Goal: Task Accomplishment & Management: Complete application form

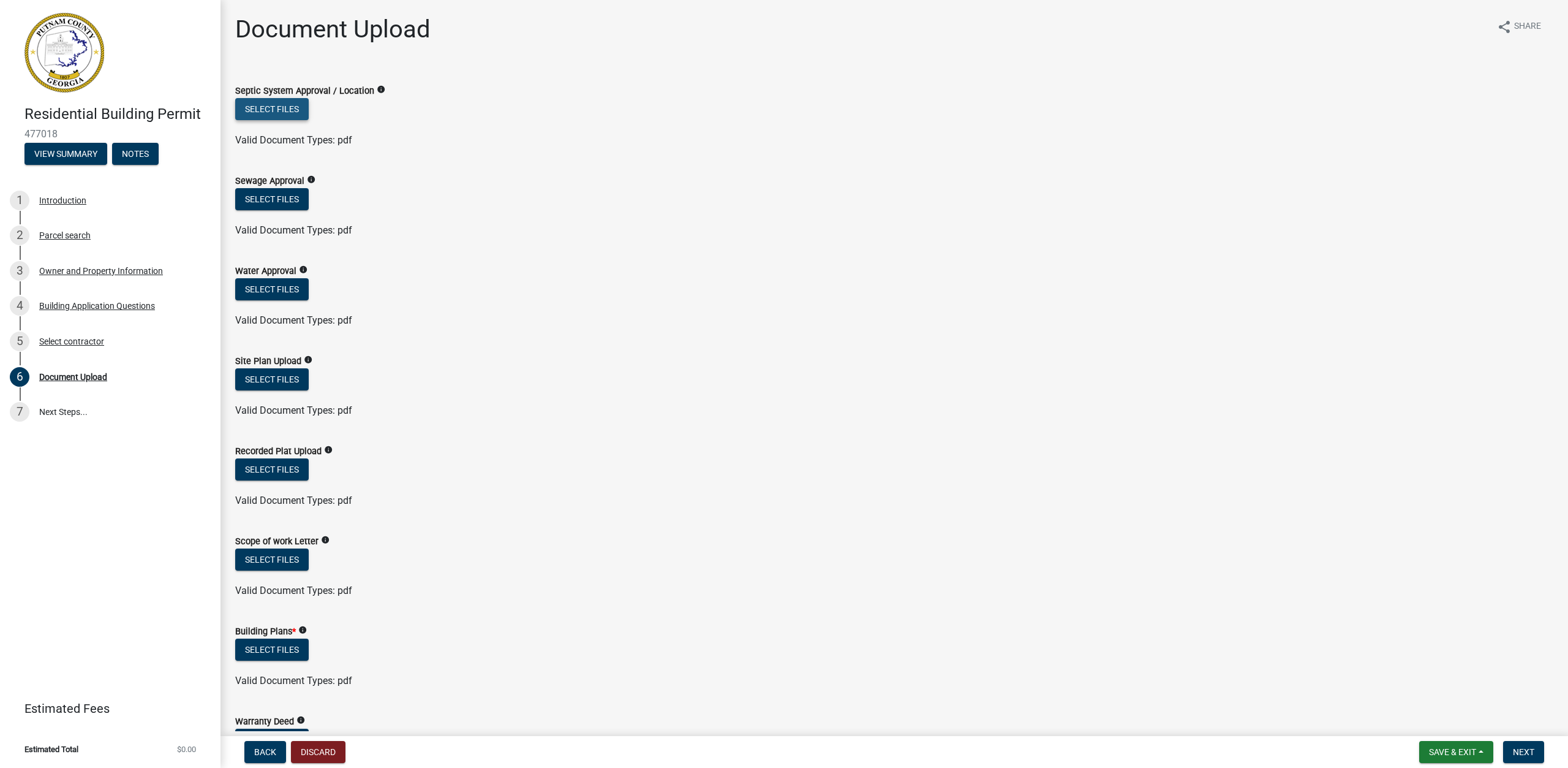
click at [280, 108] on button "Select files" at bounding box center [272, 109] width 74 height 22
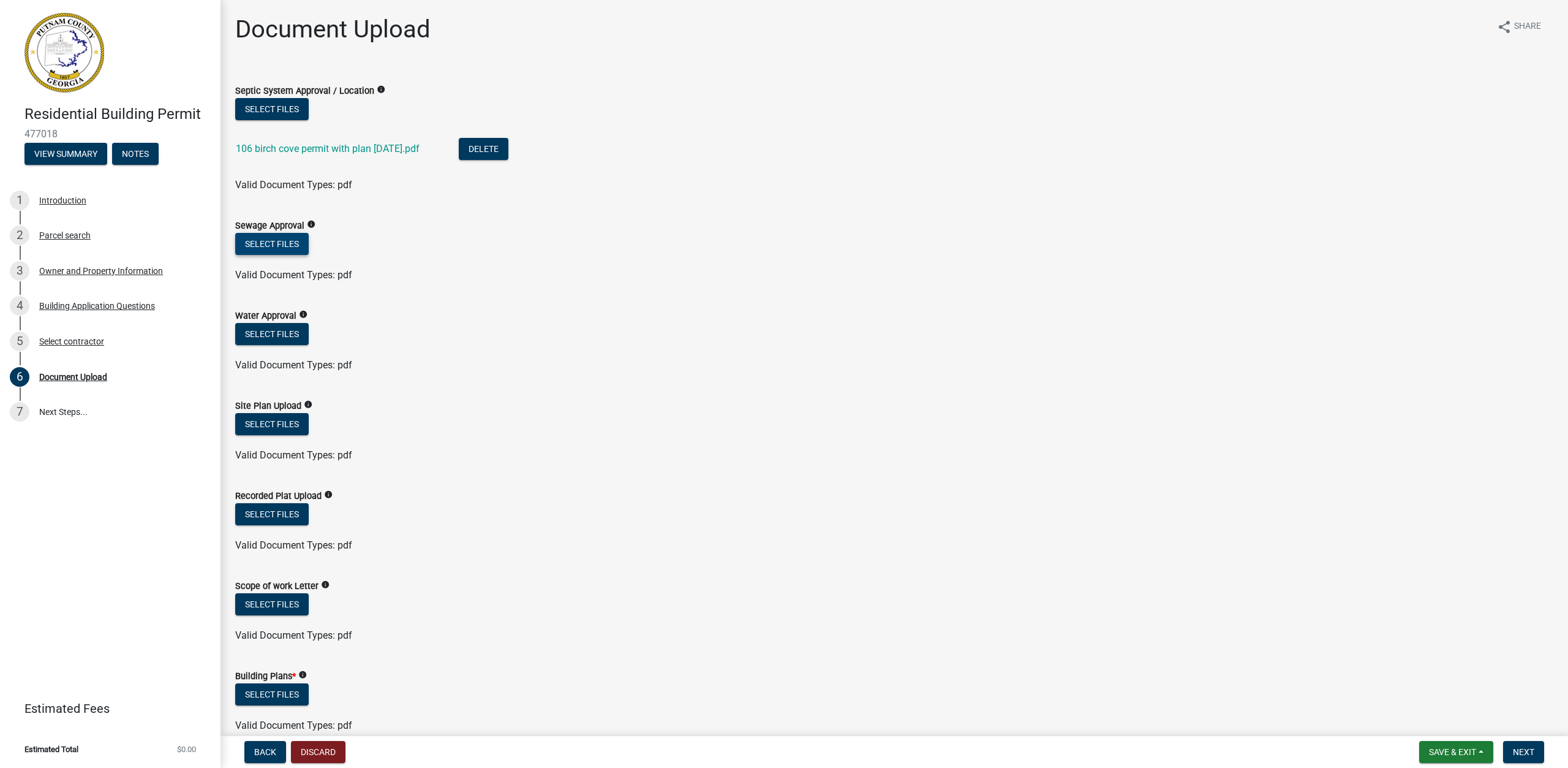
click at [279, 241] on button "Select files" at bounding box center [272, 244] width 74 height 22
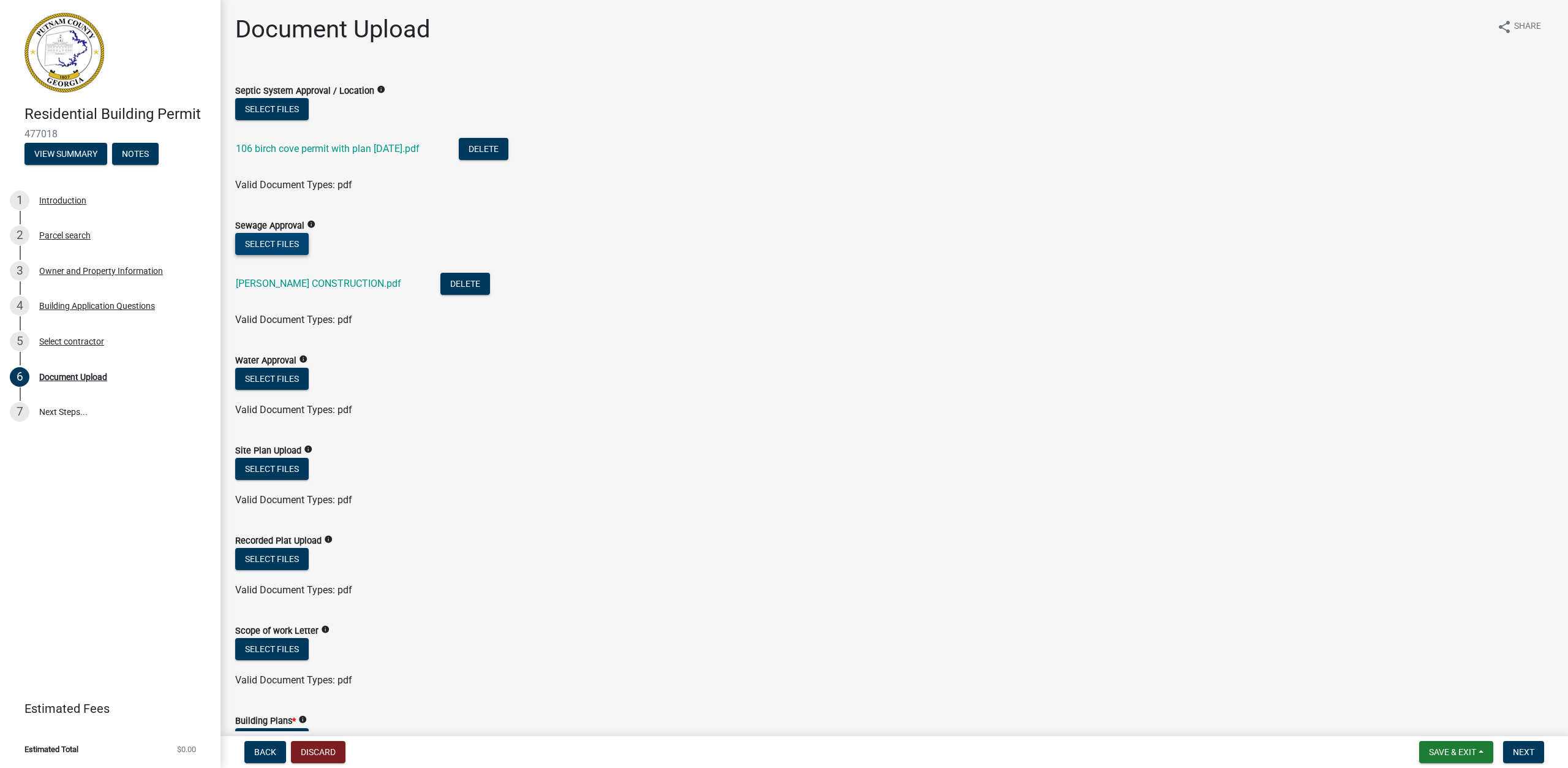
scroll to position [61, 0]
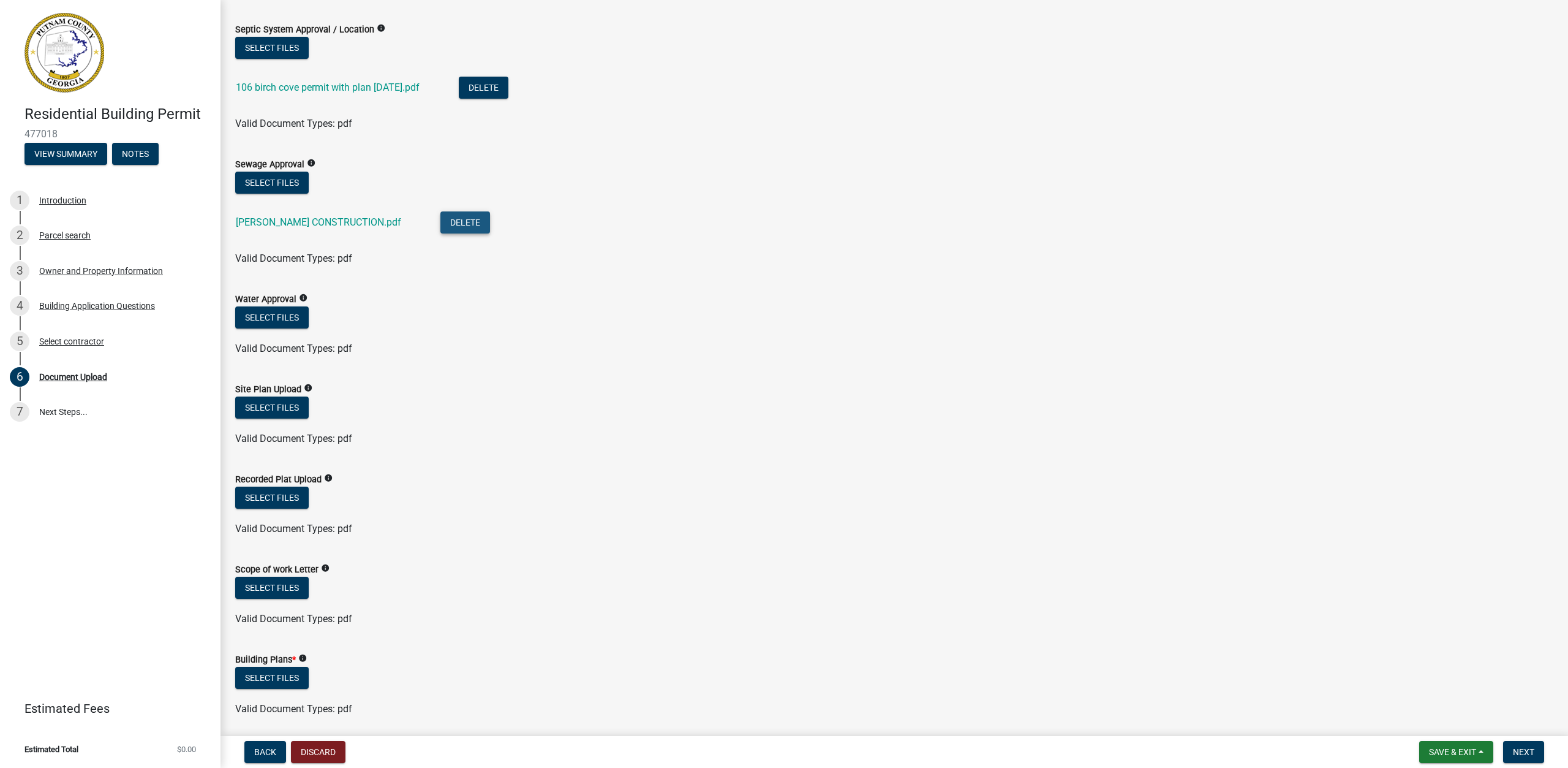
click at [441, 217] on button "Delete" at bounding box center [465, 222] width 50 height 22
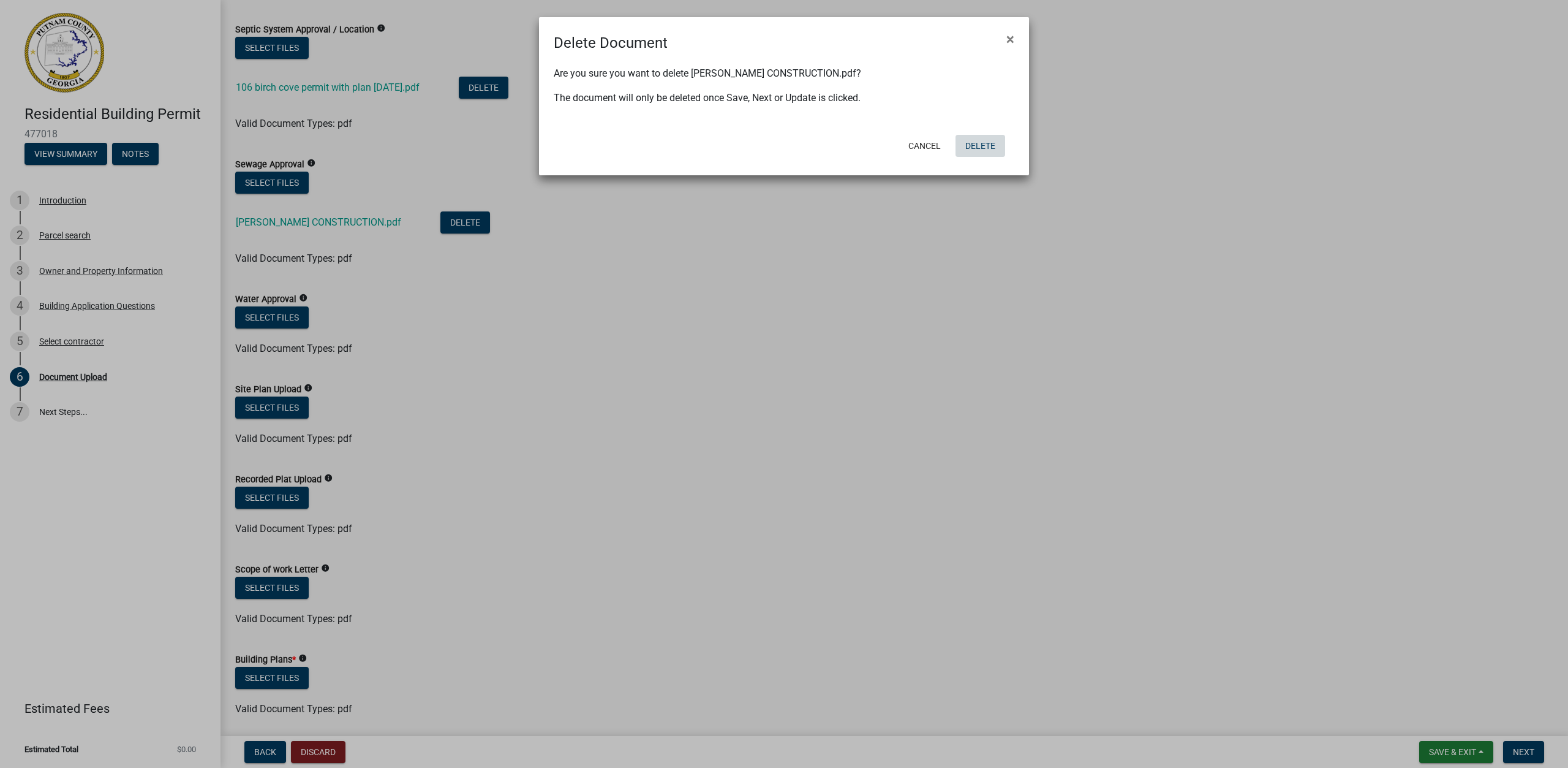
click at [984, 149] on button "Delete" at bounding box center [980, 146] width 50 height 22
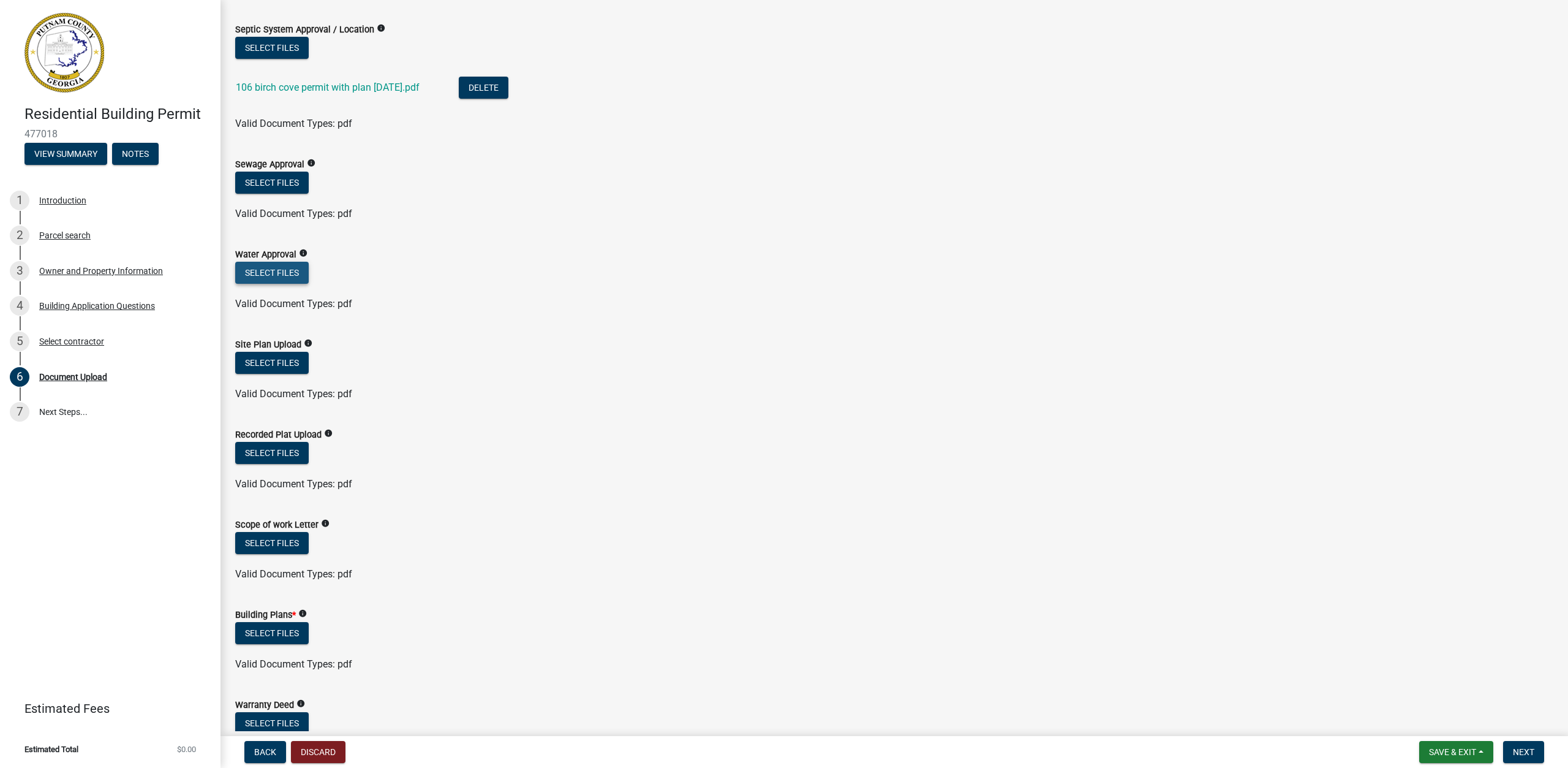
click at [279, 270] on button "Select files" at bounding box center [272, 273] width 74 height 22
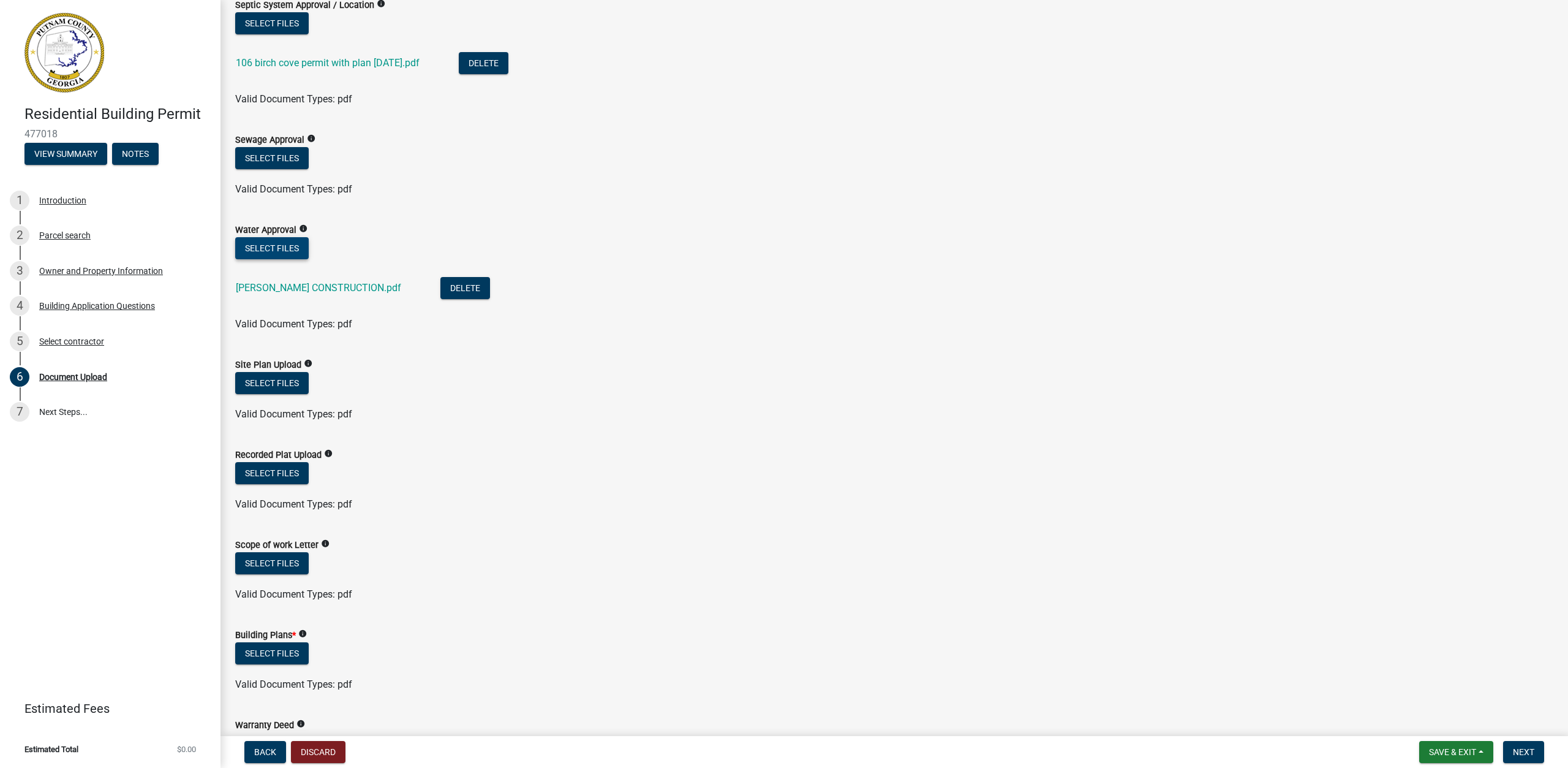
scroll to position [123, 0]
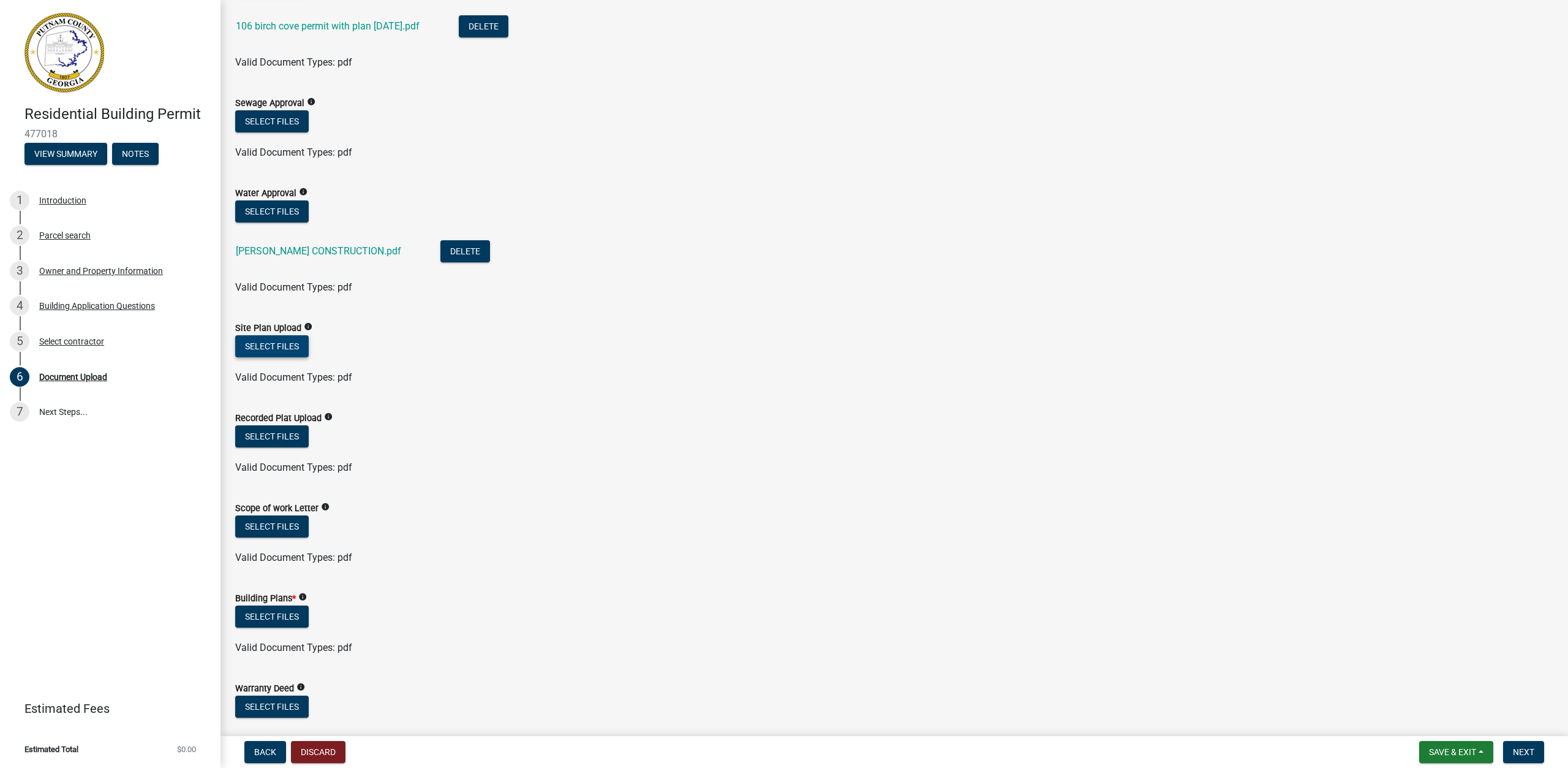
click at [283, 343] on button "Select files" at bounding box center [272, 346] width 74 height 22
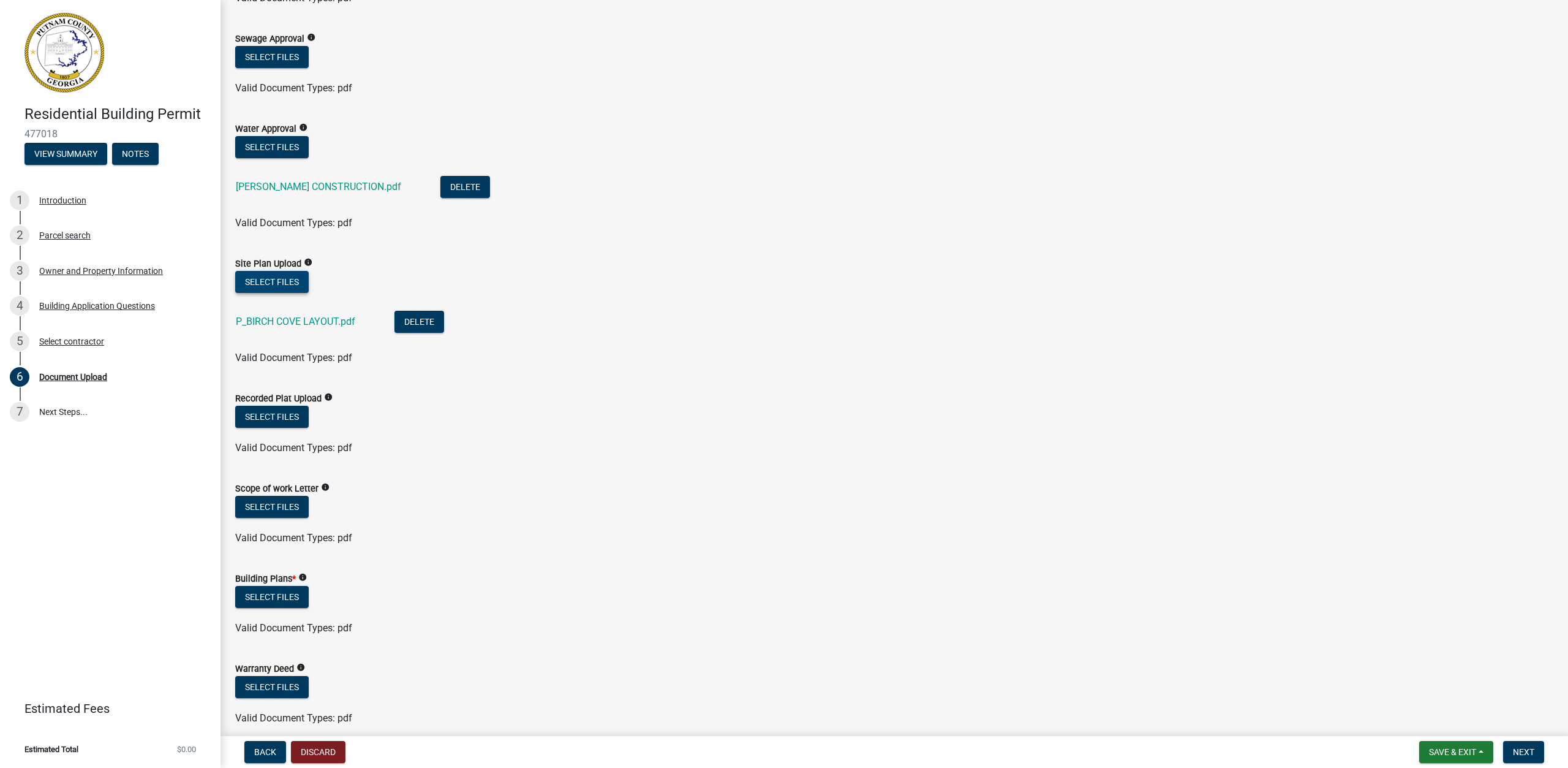
scroll to position [245, 0]
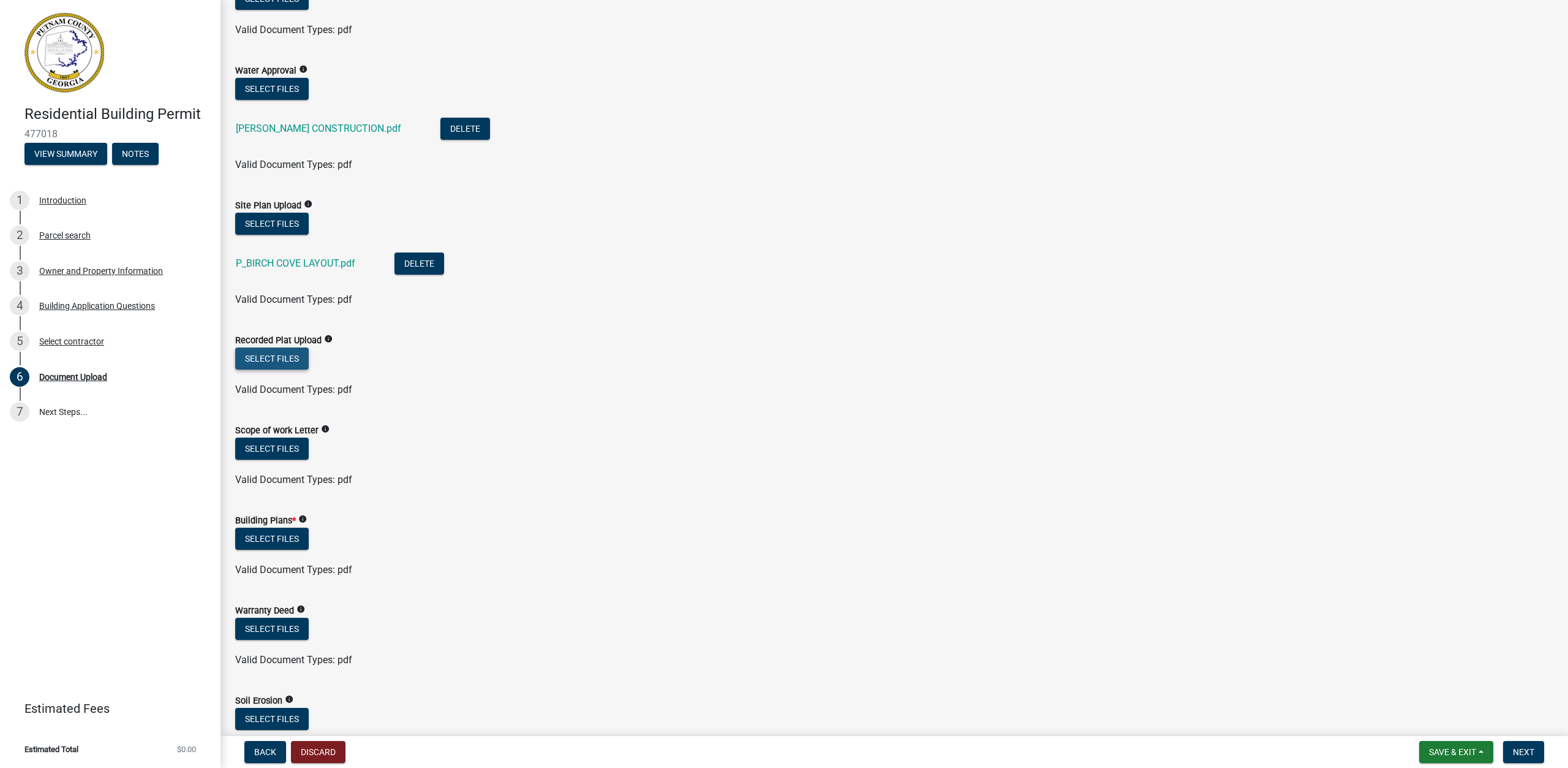
click at [283, 363] on button "Select files" at bounding box center [272, 358] width 74 height 22
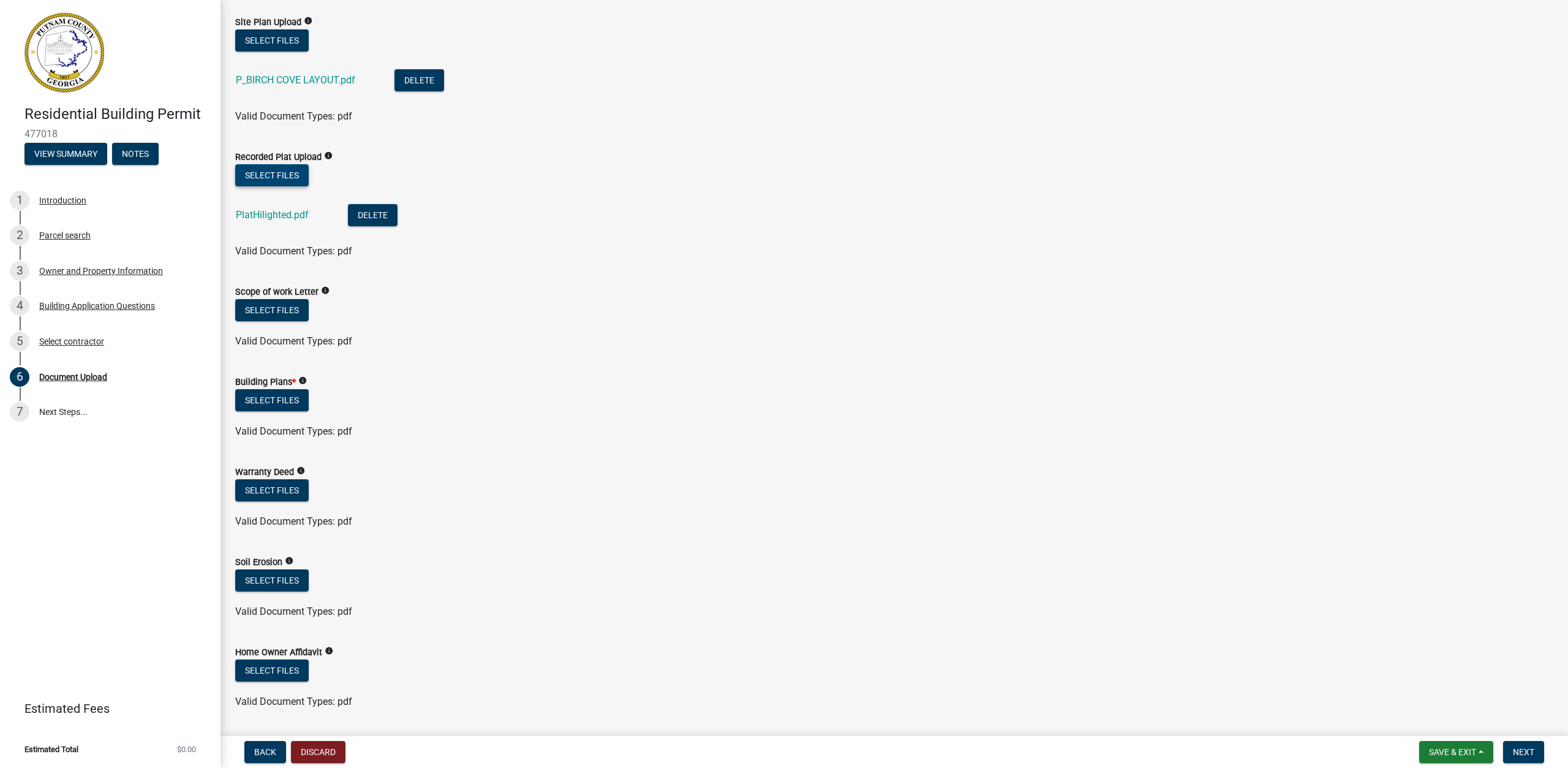
scroll to position [429, 0]
click at [264, 399] on button "Select files" at bounding box center [272, 399] width 74 height 22
click at [272, 399] on button "Select files" at bounding box center [272, 399] width 74 height 22
drag, startPoint x: 517, startPoint y: 436, endPoint x: 526, endPoint y: 429, distance: 11.4
click at [517, 436] on div "Valid Document Types: pdf" at bounding box center [894, 431] width 1336 height 15
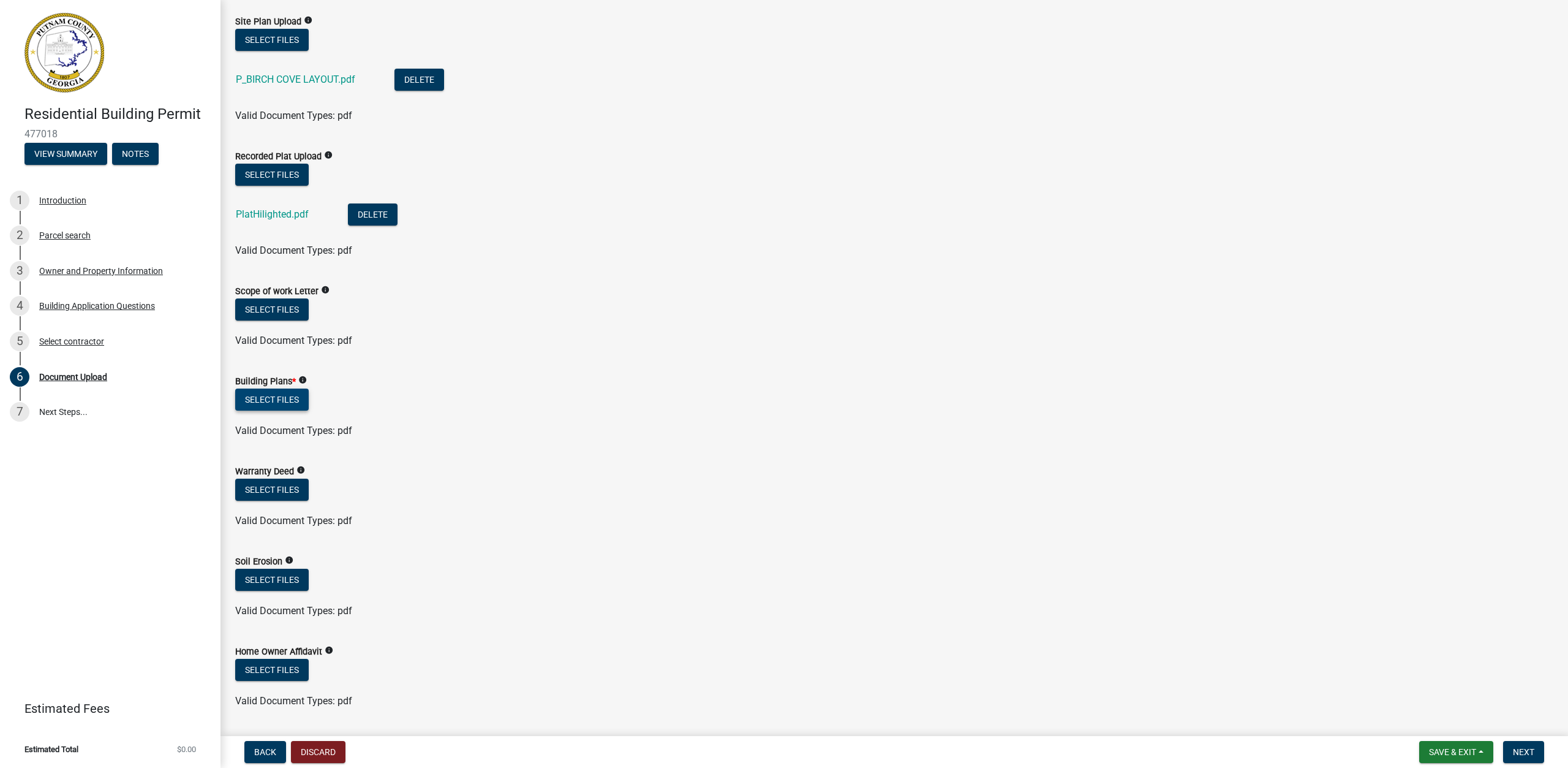
click at [279, 399] on button "Select files" at bounding box center [272, 399] width 74 height 22
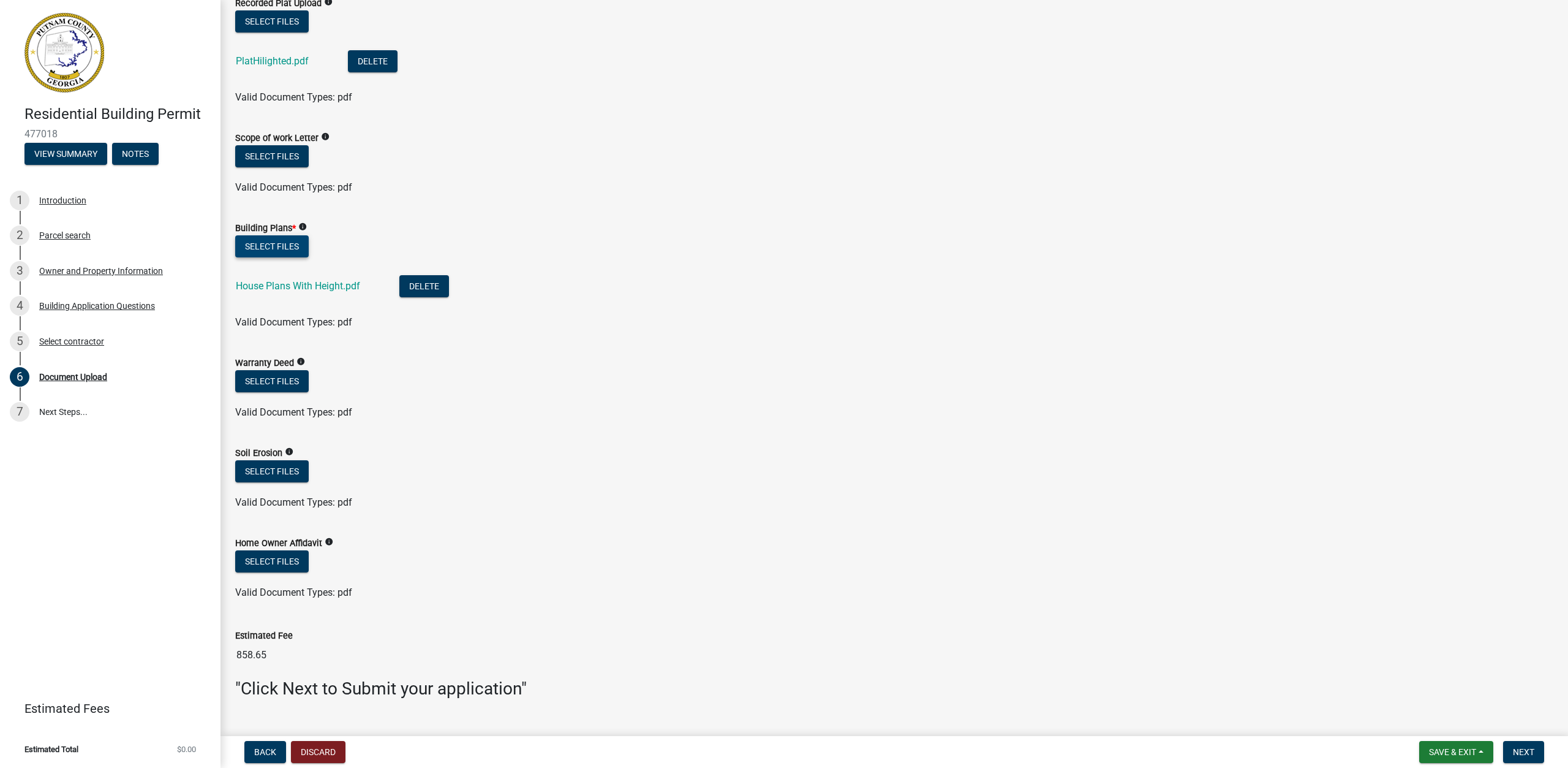
scroll to position [606, 0]
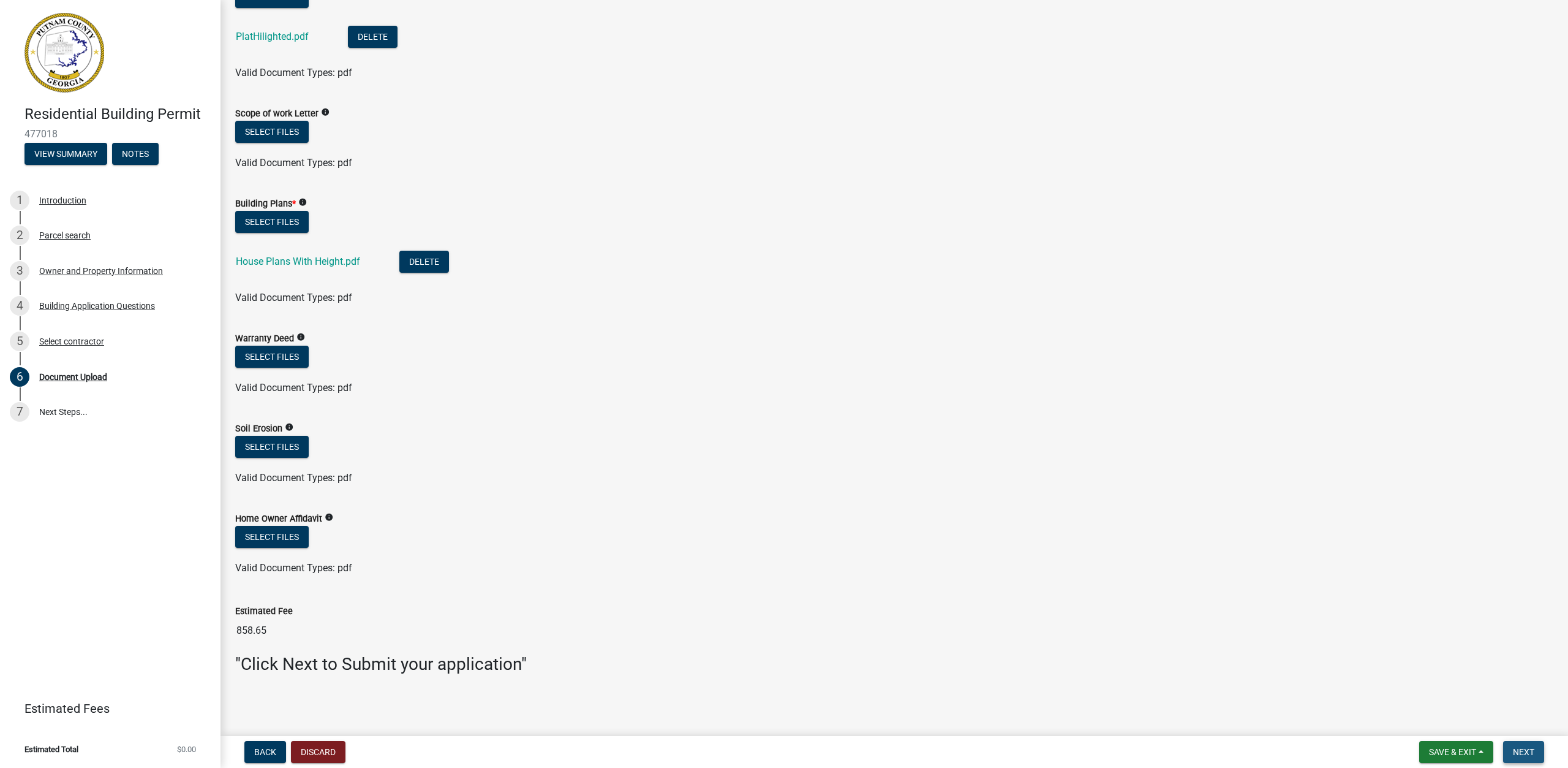
click at [1517, 752] on span "Next" at bounding box center [1523, 752] width 21 height 10
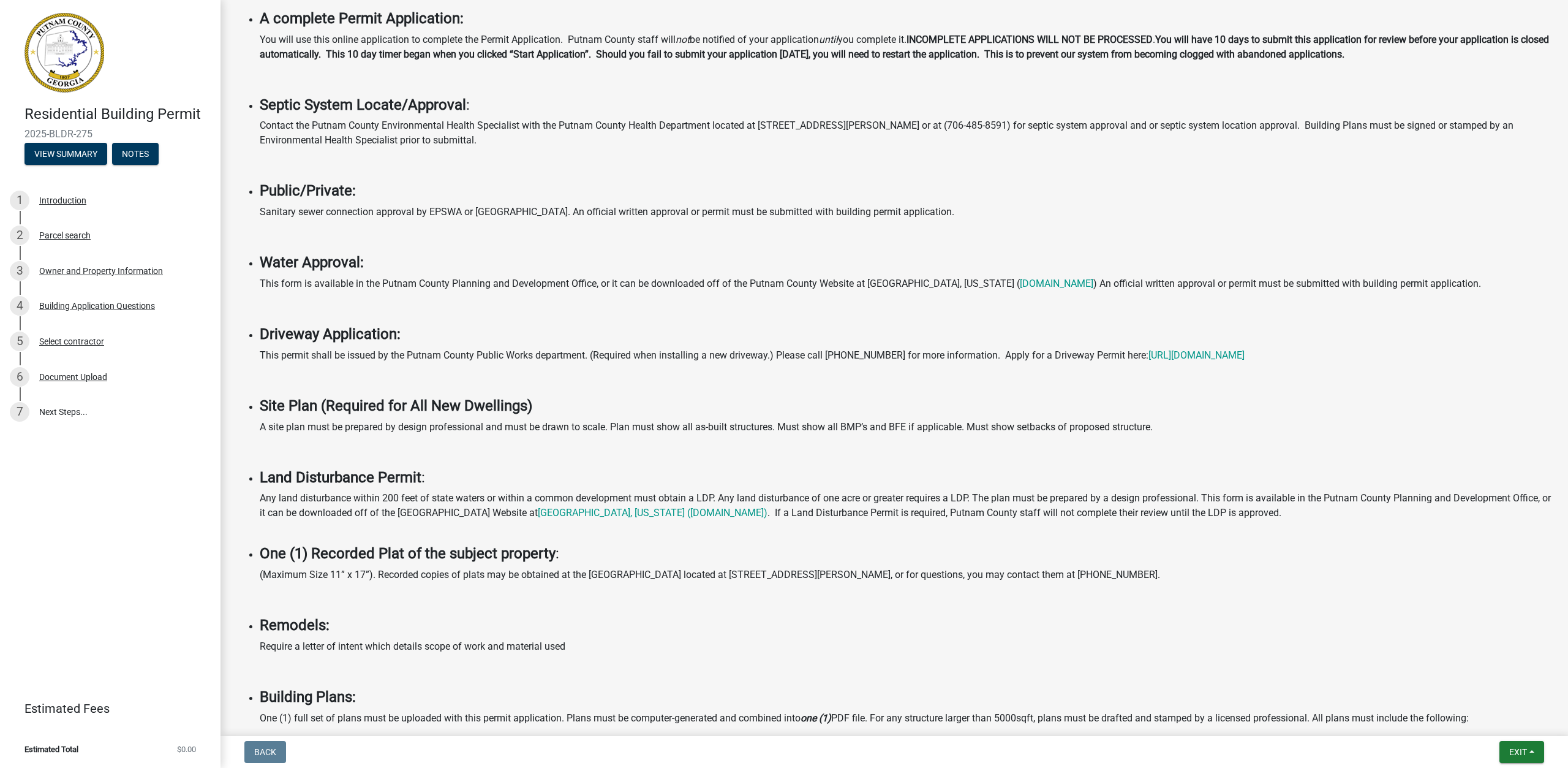
scroll to position [599, 0]
